Goal: Contribute content

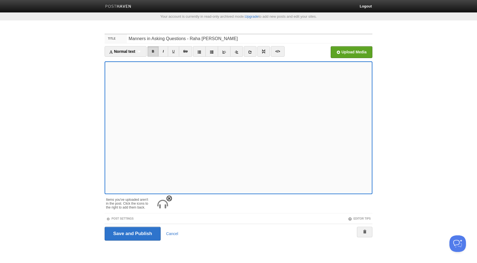
click at [170, 198] on span at bounding box center [169, 198] width 4 height 4
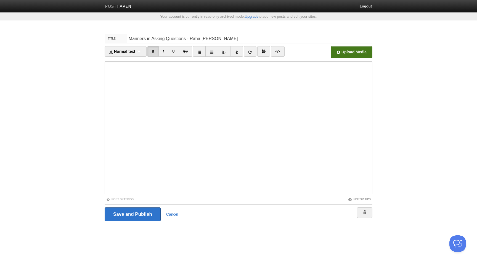
click at [350, 52] on input "file" at bounding box center [185, 54] width 418 height 28
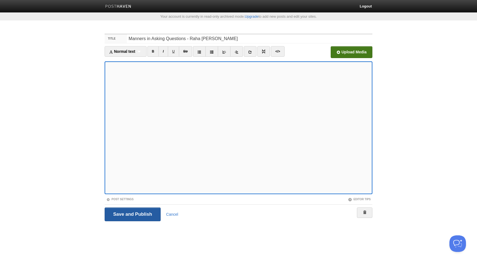
click at [142, 213] on input "Save and Publish" at bounding box center [133, 214] width 56 height 14
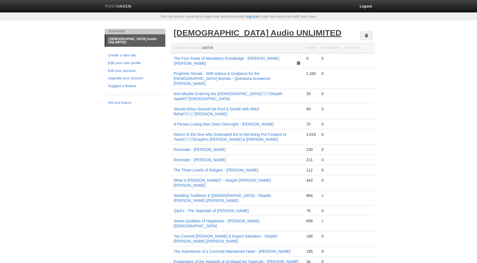
click at [231, 33] on link "[DEMOGRAPHIC_DATA] Audio UNLIMITED" at bounding box center [258, 32] width 168 height 9
